Goal: Task Accomplishment & Management: Manage account settings

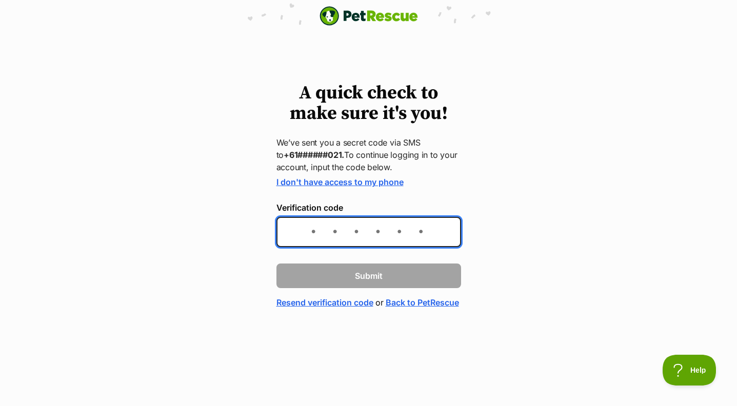
click at [312, 232] on input "Verification code" at bounding box center [368, 232] width 185 height 30
type input "143524"
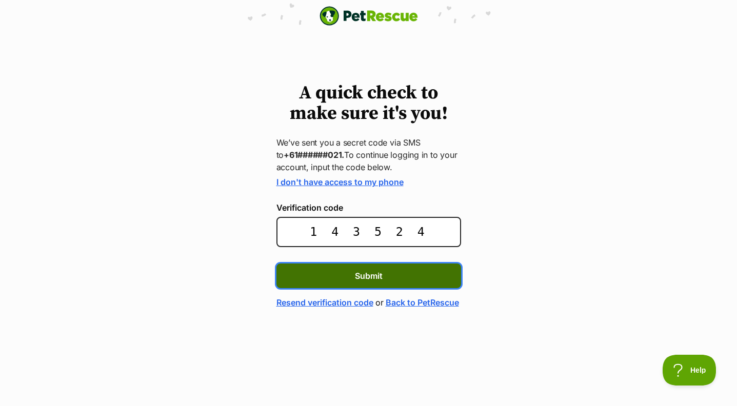
click at [351, 274] on button "Submit" at bounding box center [368, 276] width 185 height 25
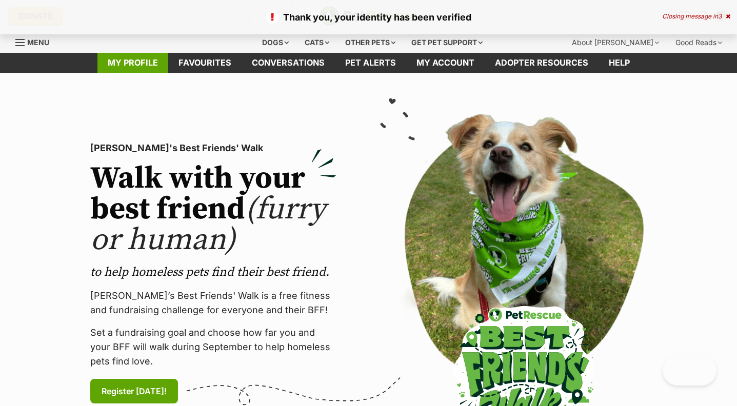
click at [135, 63] on link "My profile" at bounding box center [132, 63] width 71 height 20
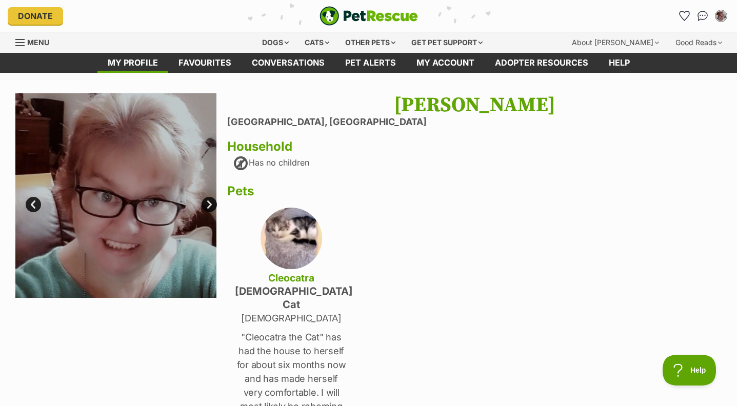
click at [209, 204] on link "Next" at bounding box center [209, 204] width 15 height 15
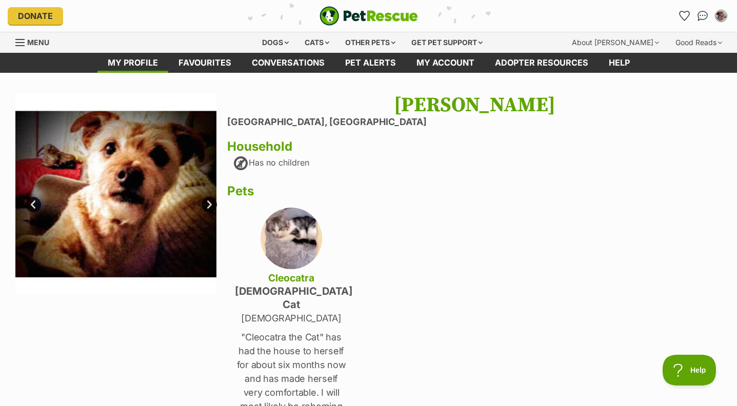
click at [32, 205] on link "Prev" at bounding box center [33, 204] width 15 height 15
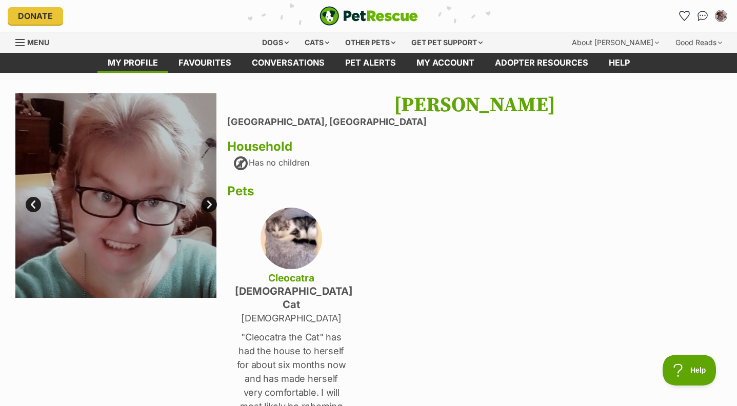
click at [209, 203] on link "Next" at bounding box center [209, 204] width 15 height 15
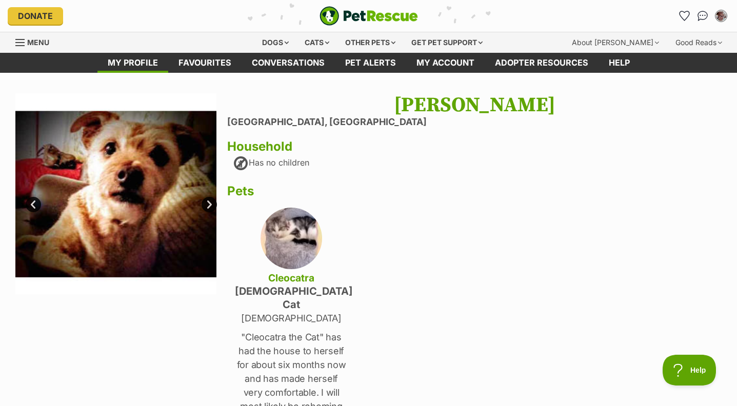
click at [33, 204] on link "Prev" at bounding box center [33, 204] width 15 height 15
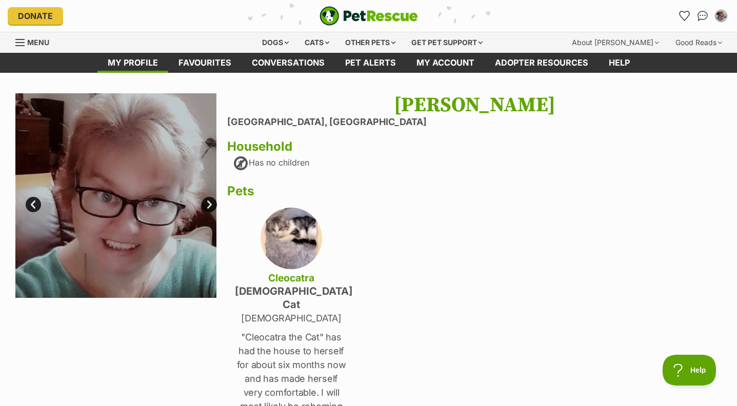
click at [209, 204] on link "Next" at bounding box center [209, 204] width 15 height 15
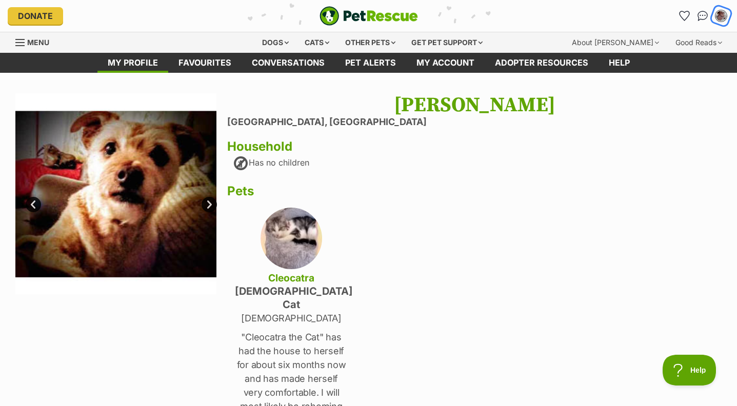
click at [723, 14] on img "My account" at bounding box center [720, 15] width 13 height 13
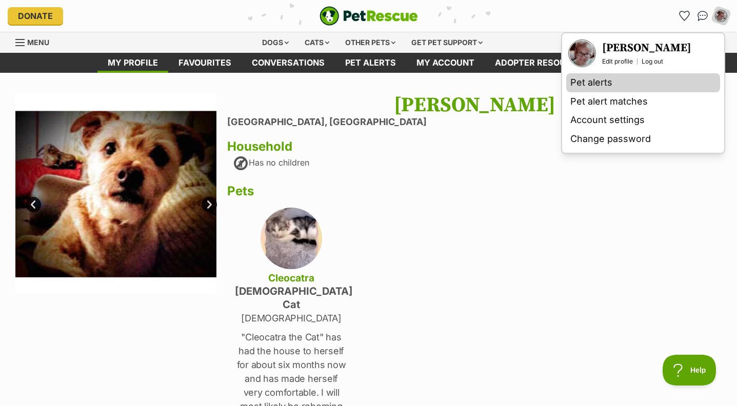
click at [591, 80] on link "Pet alerts" at bounding box center [643, 82] width 154 height 19
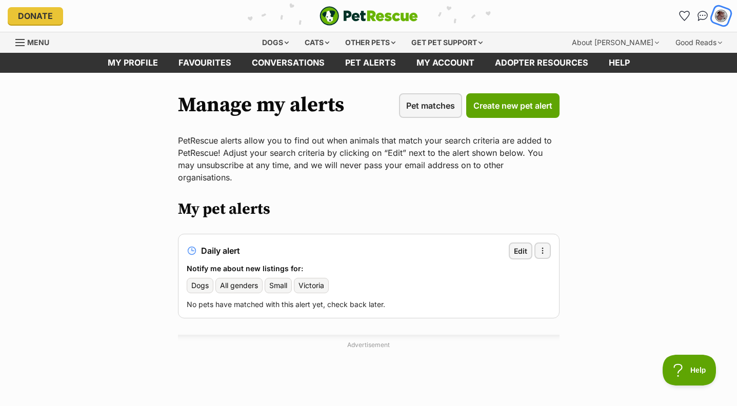
click at [722, 13] on img "My account" at bounding box center [720, 15] width 13 height 13
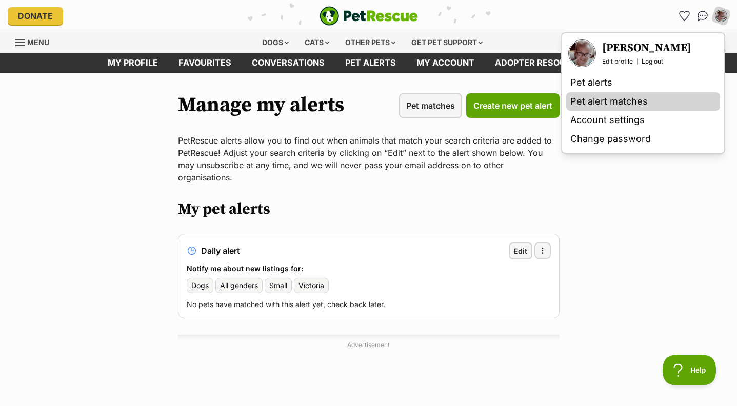
click at [597, 102] on link "Pet alert matches" at bounding box center [643, 101] width 154 height 19
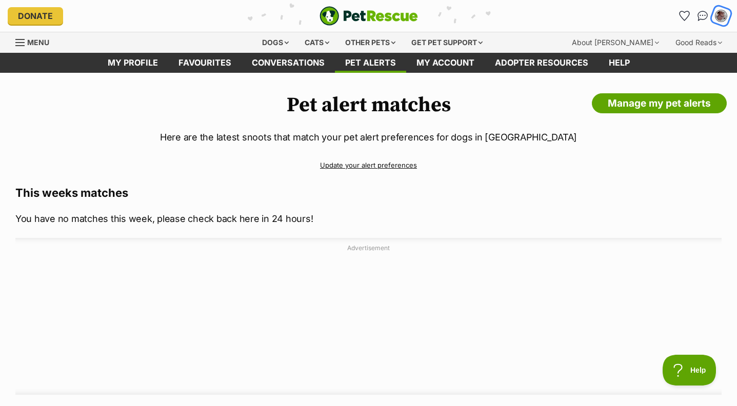
click at [720, 15] on img "My account" at bounding box center [720, 15] width 13 height 13
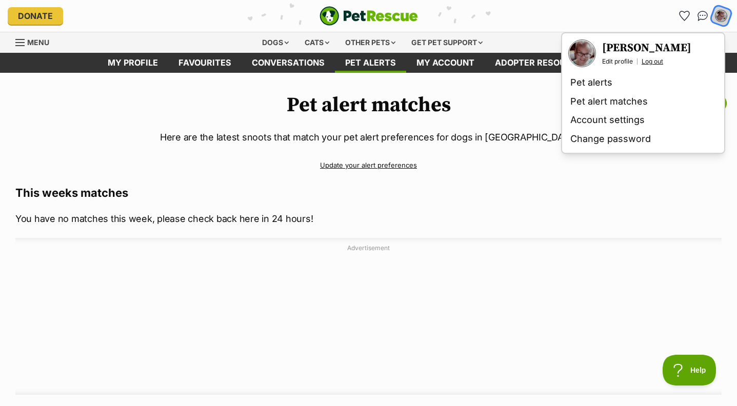
click at [653, 62] on link "Log out" at bounding box center [653, 61] width 22 height 8
